Goal: Transaction & Acquisition: Purchase product/service

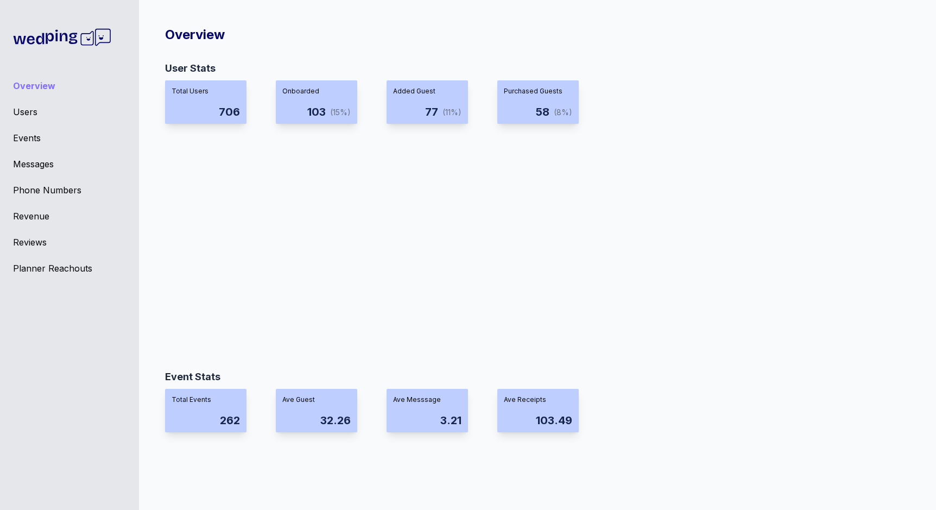
click at [39, 163] on div "Messages" at bounding box center [69, 163] width 113 height 13
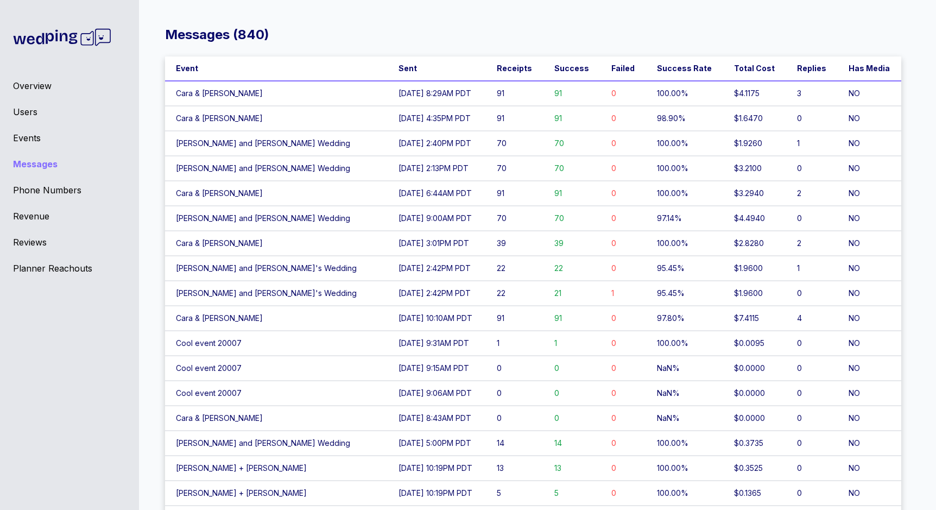
click at [37, 96] on div "Overview Users Events Messages Phone Numbers Revenue Reviews Planner Reachouts" at bounding box center [69, 255] width 139 height 510
click at [35, 108] on div "Users" at bounding box center [69, 111] width 113 height 13
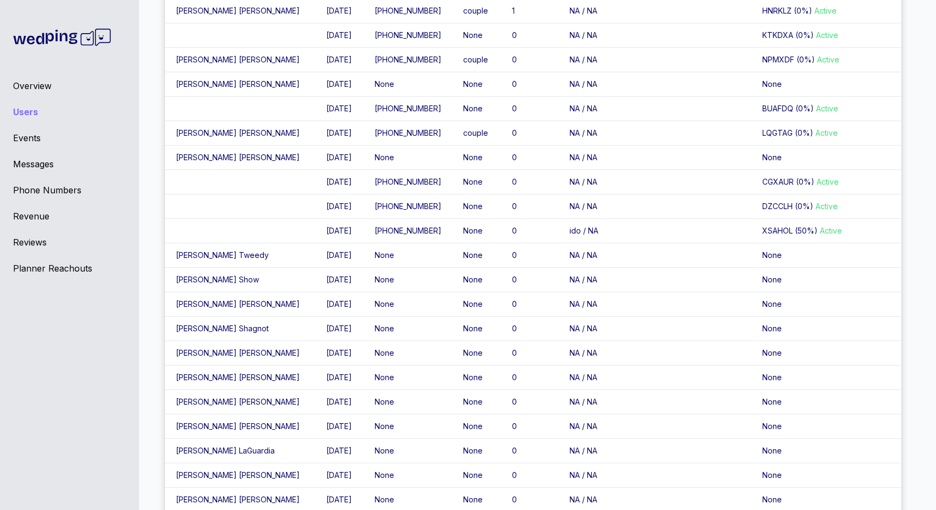
scroll to position [5288, 0]
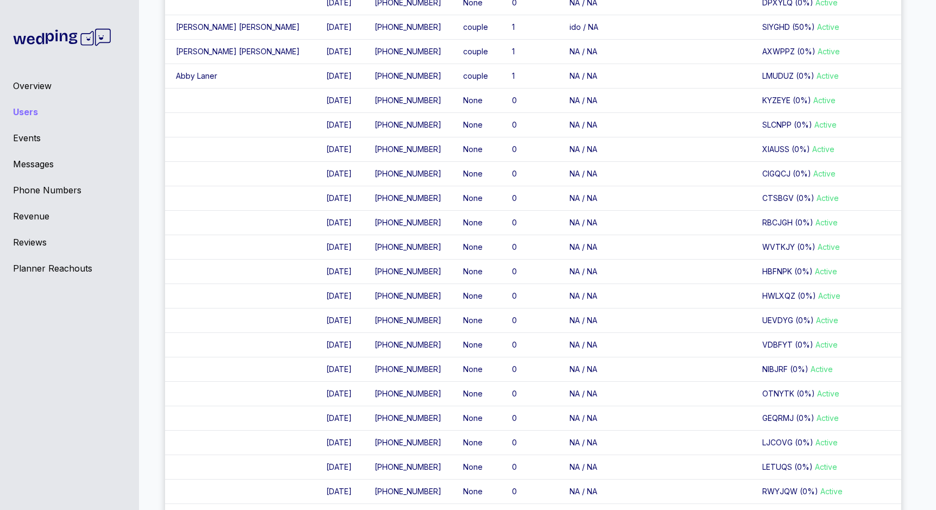
click at [26, 94] on div "Overview Users Events Messages Phone Numbers Revenue Reviews Planner Reachouts" at bounding box center [69, 255] width 139 height 510
click at [27, 87] on div "Overview" at bounding box center [69, 85] width 113 height 13
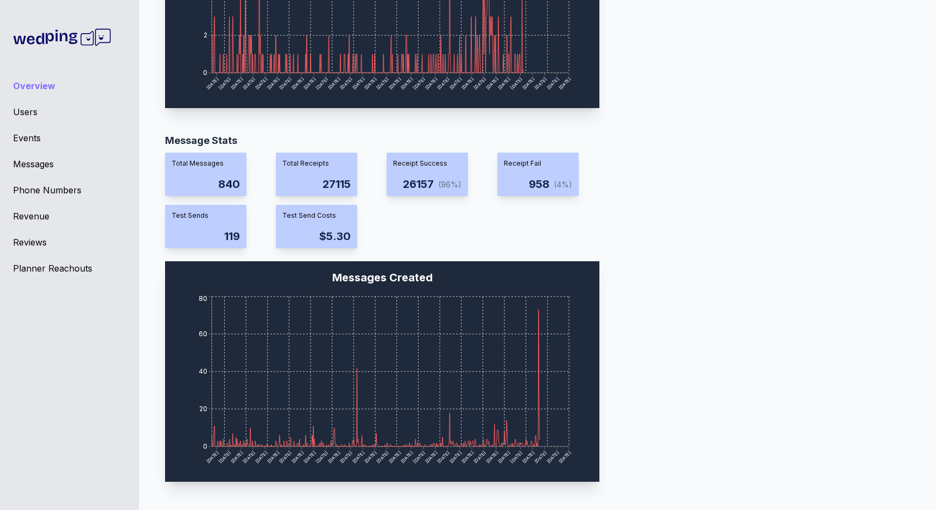
scroll to position [897, 0]
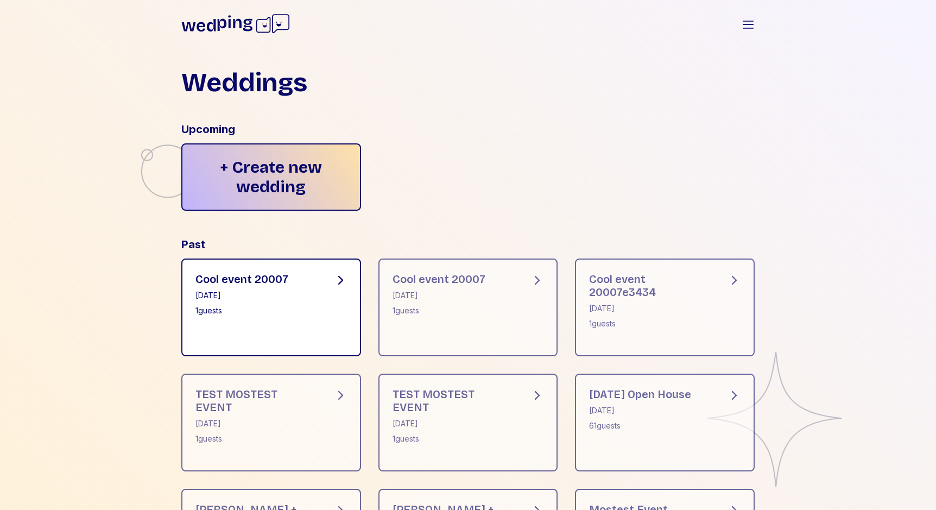
click at [236, 312] on div "1 guests" at bounding box center [241, 310] width 93 height 11
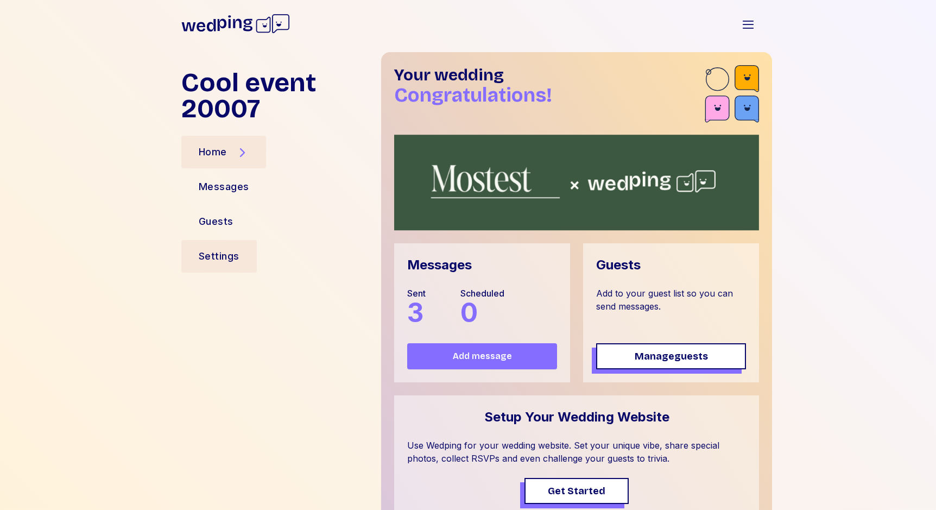
click at [223, 252] on div "Settings" at bounding box center [219, 256] width 41 height 15
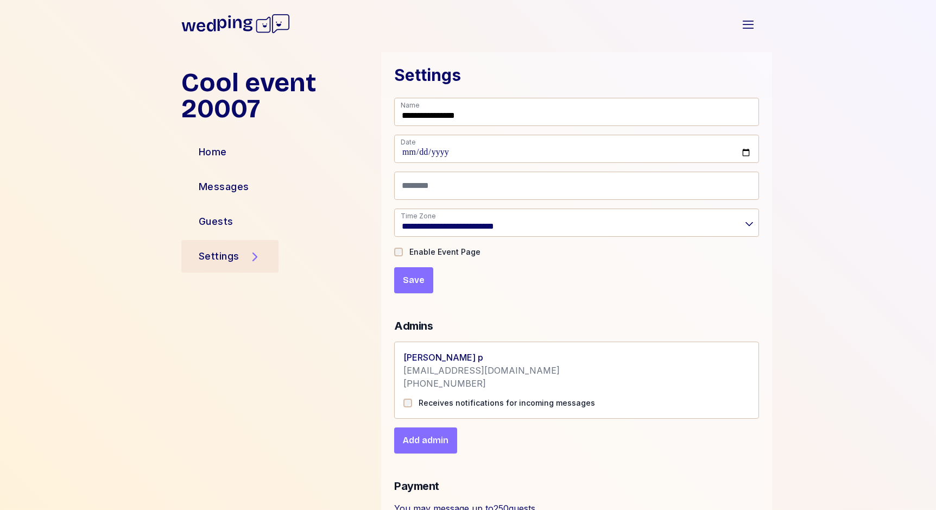
scroll to position [155, 0]
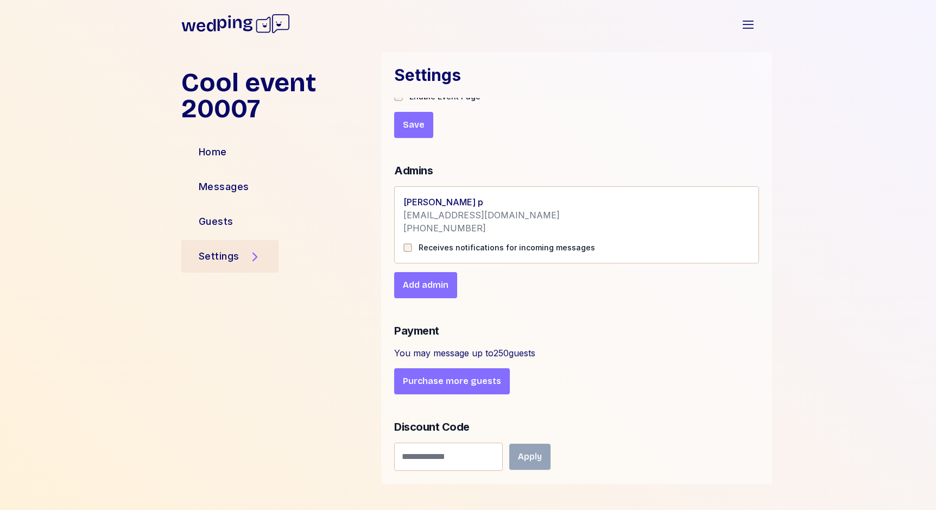
click at [223, 29] on icon at bounding box center [235, 24] width 109 height 35
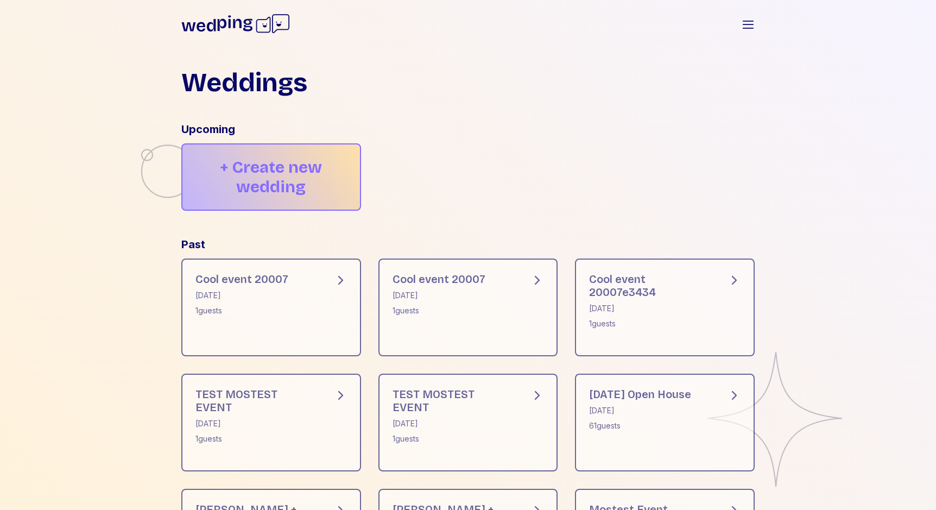
scroll to position [7, 0]
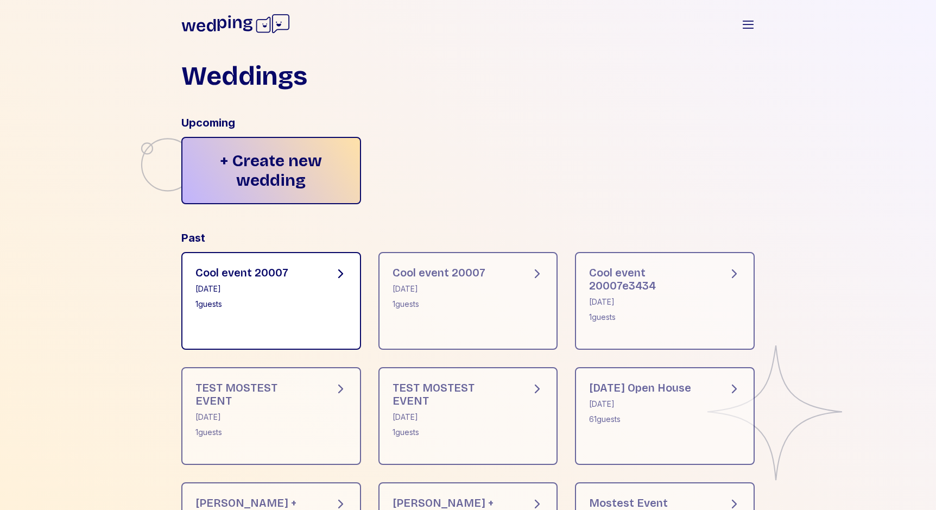
click at [300, 265] on div "Cool event 20007 [DATE] 1 guests" at bounding box center [271, 301] width 180 height 98
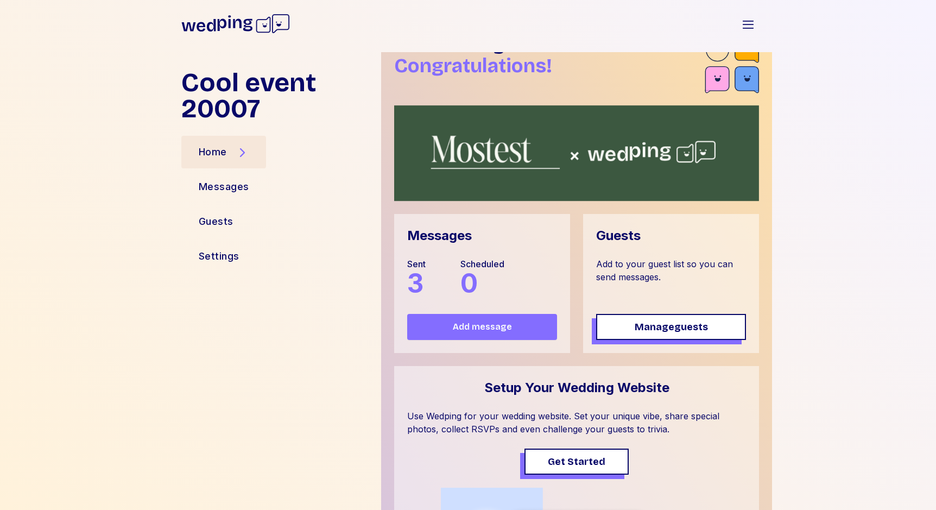
scroll to position [65, 0]
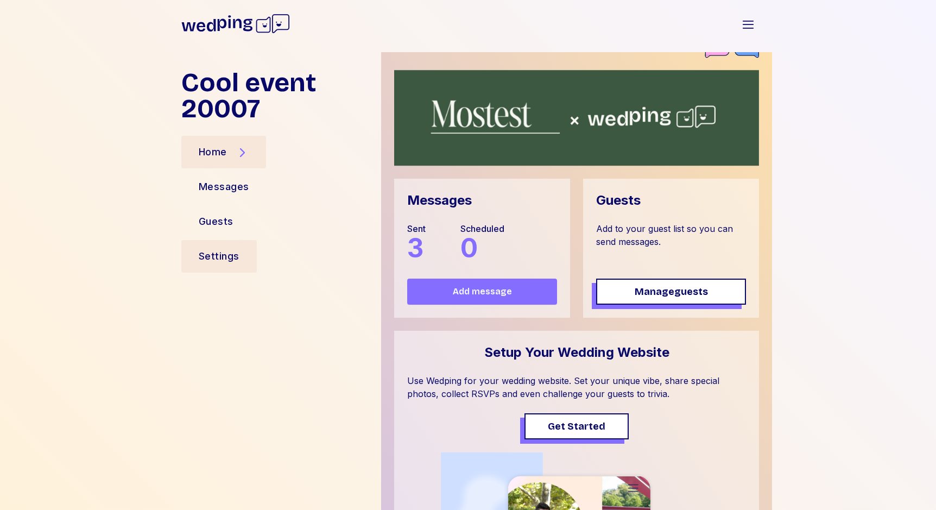
click at [229, 250] on div "Settings" at bounding box center [219, 256] width 41 height 15
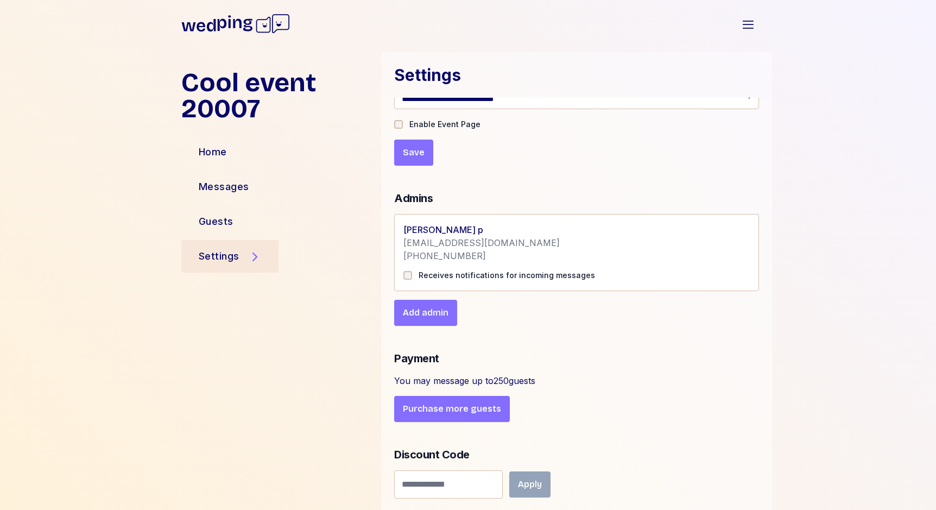
scroll to position [130, 0]
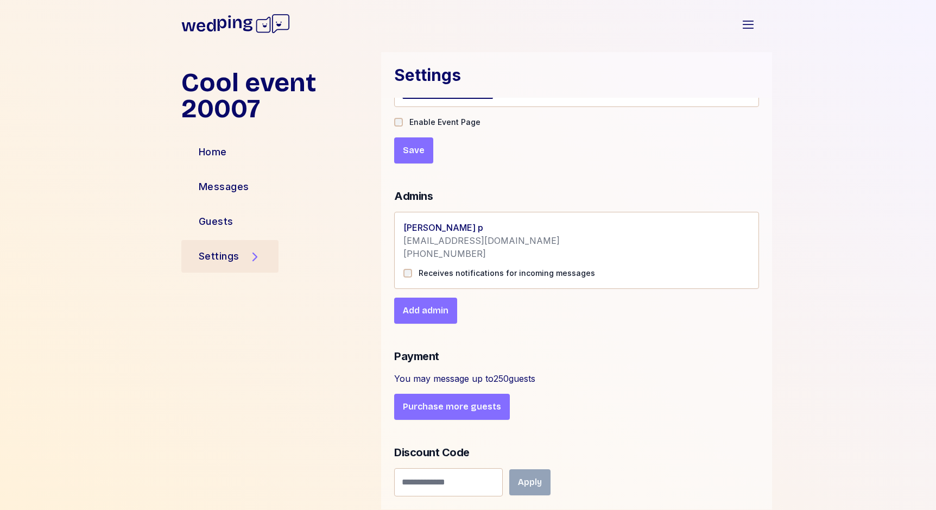
click at [234, 39] on icon at bounding box center [235, 24] width 109 height 35
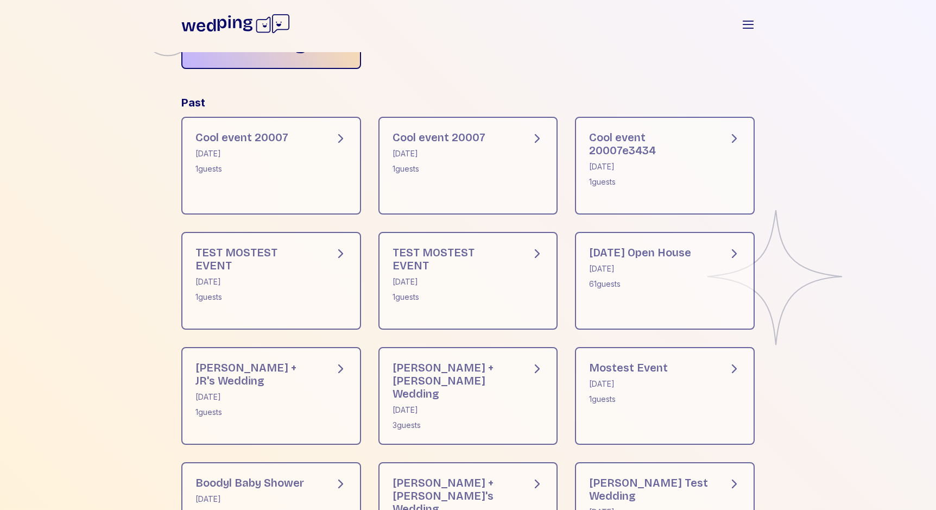
scroll to position [261, 0]
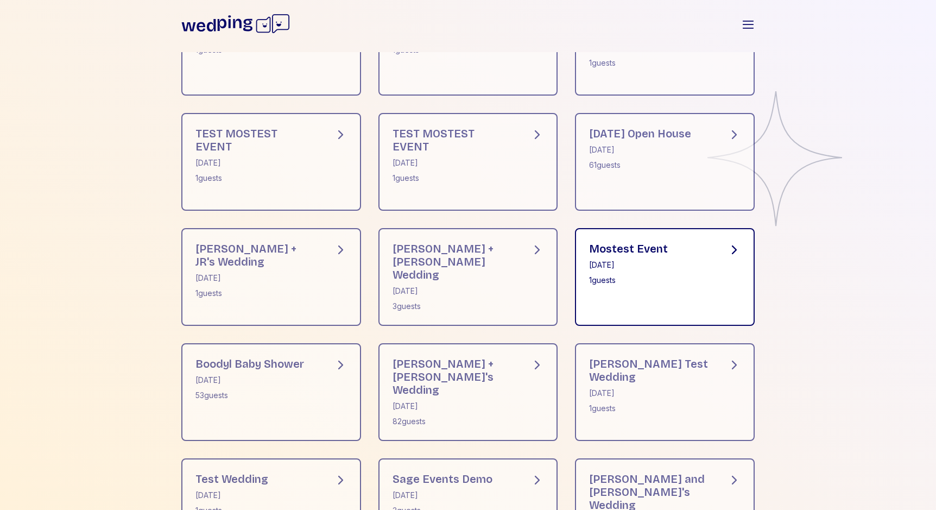
click at [612, 261] on div "May 27, 2025" at bounding box center [628, 264] width 79 height 11
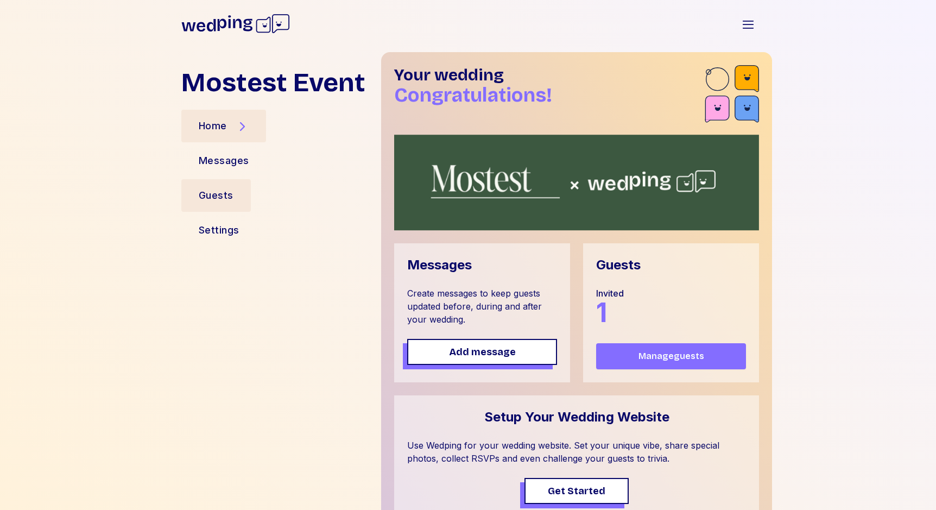
click at [227, 201] on div "Guests" at bounding box center [216, 195] width 35 height 15
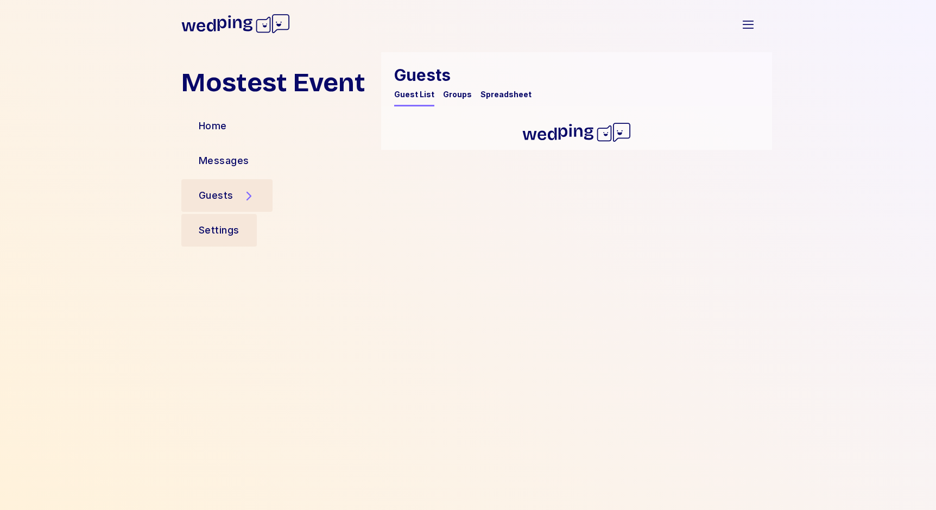
click at [225, 232] on div "Settings" at bounding box center [219, 230] width 41 height 15
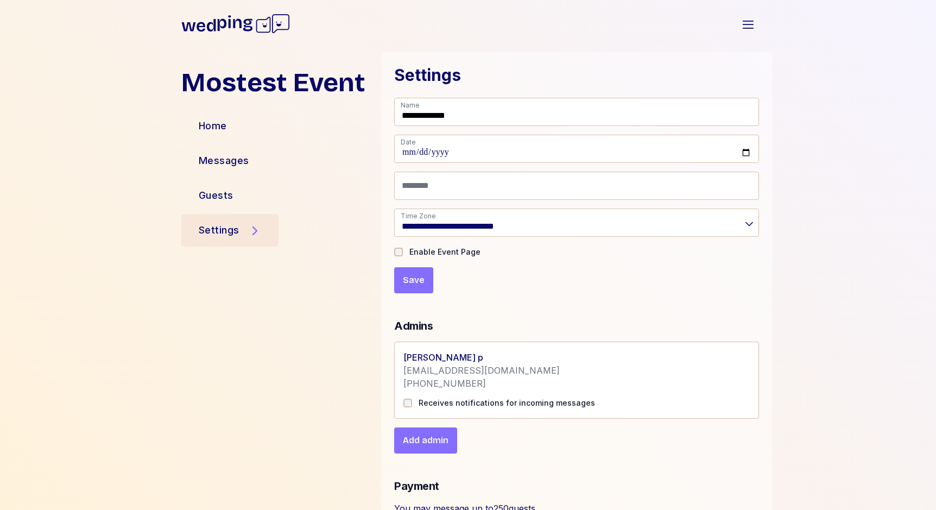
click at [223, 26] on icon at bounding box center [235, 24] width 109 height 35
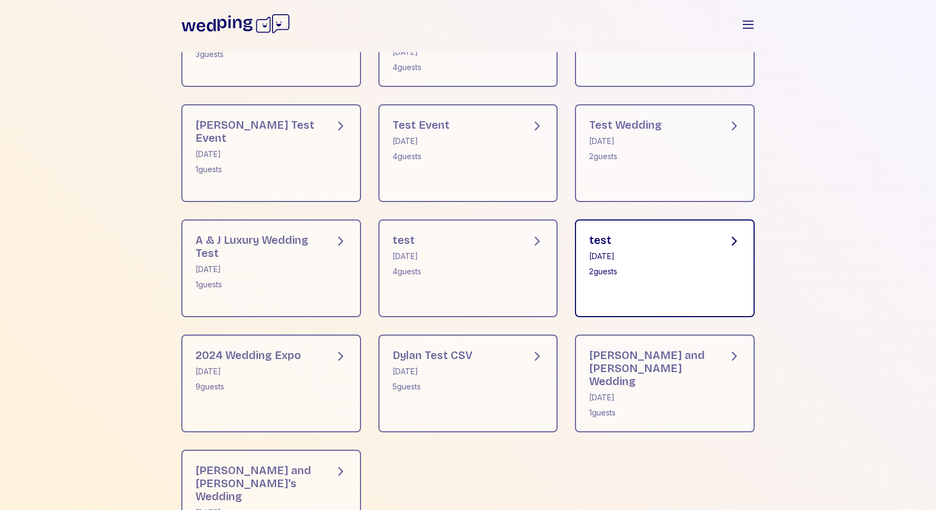
scroll to position [1014, 0]
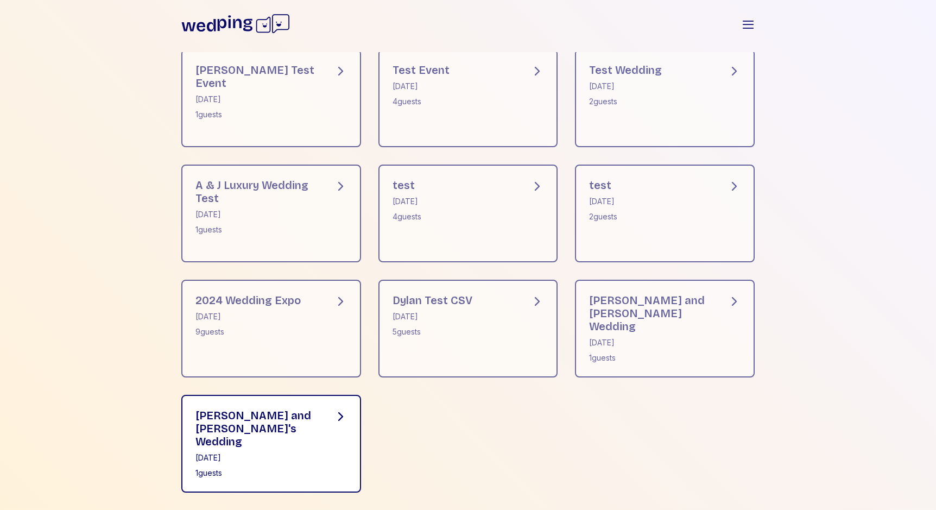
click at [344, 434] on div "Adrian and Jess's Wedding December 31, 2023 1 guests" at bounding box center [271, 444] width 180 height 98
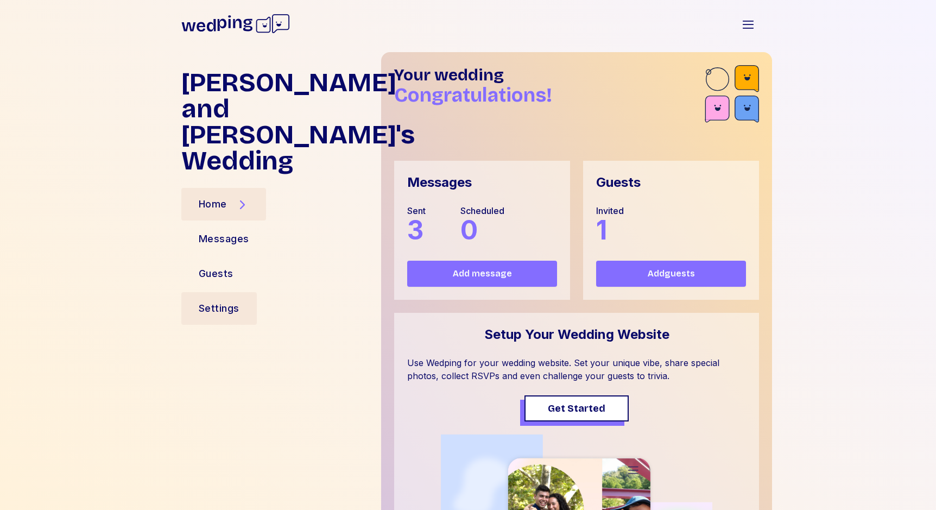
click at [234, 301] on div "Settings" at bounding box center [219, 308] width 41 height 15
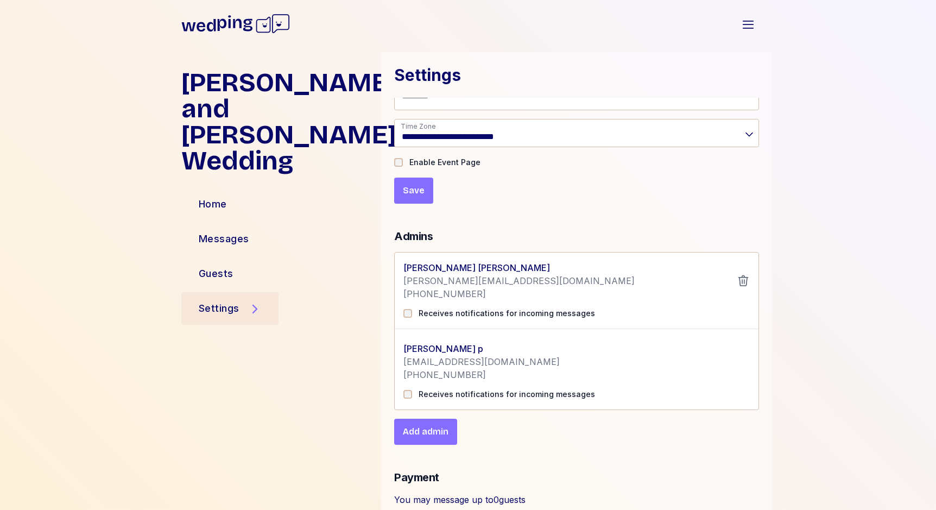
scroll to position [258, 0]
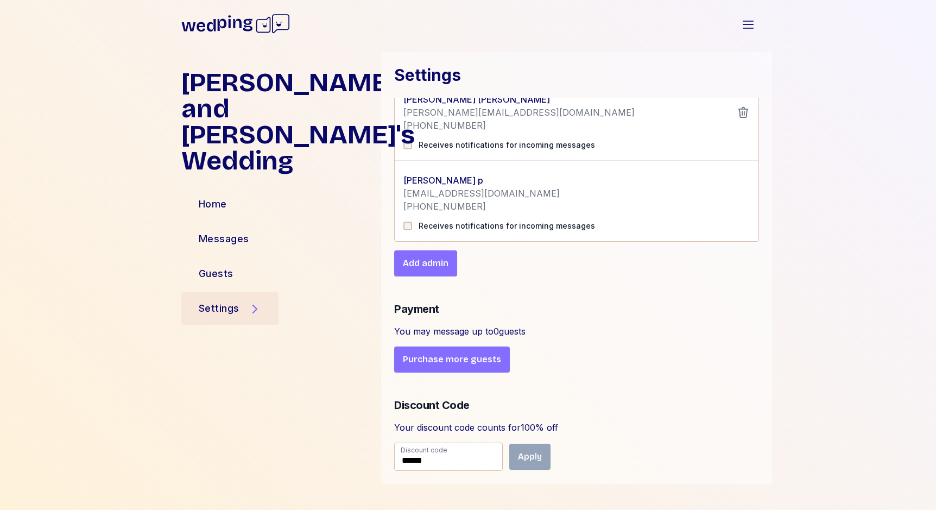
click at [446, 367] on button "Purchase more guests" at bounding box center [452, 359] width 116 height 26
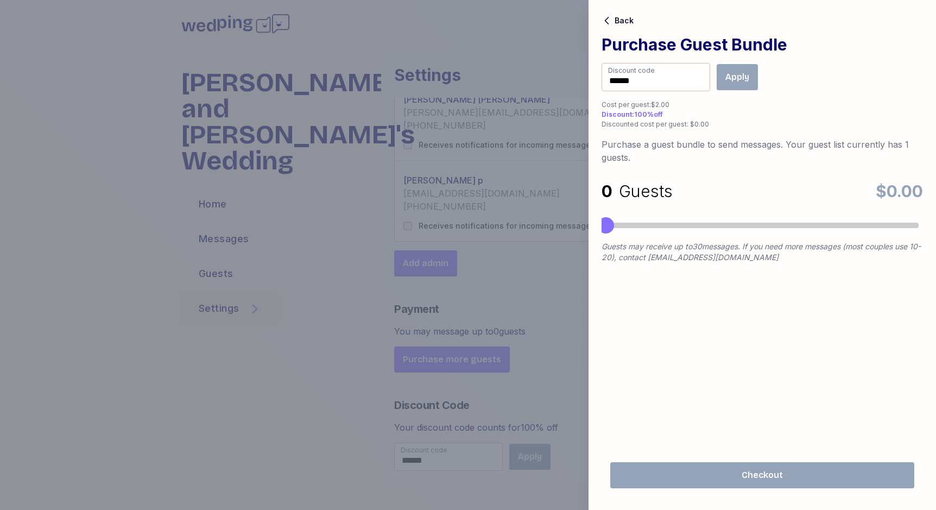
drag, startPoint x: 645, startPoint y: 224, endPoint x: 578, endPoint y: 224, distance: 67.3
click at [578, 224] on div "Back Purchase Guest Bundle Discount code ****** Apply Cost per guest: $2.00 Dis…" at bounding box center [468, 255] width 936 height 510
click at [510, 249] on div at bounding box center [468, 255] width 936 height 510
